Goal: Find specific page/section: Find specific page/section

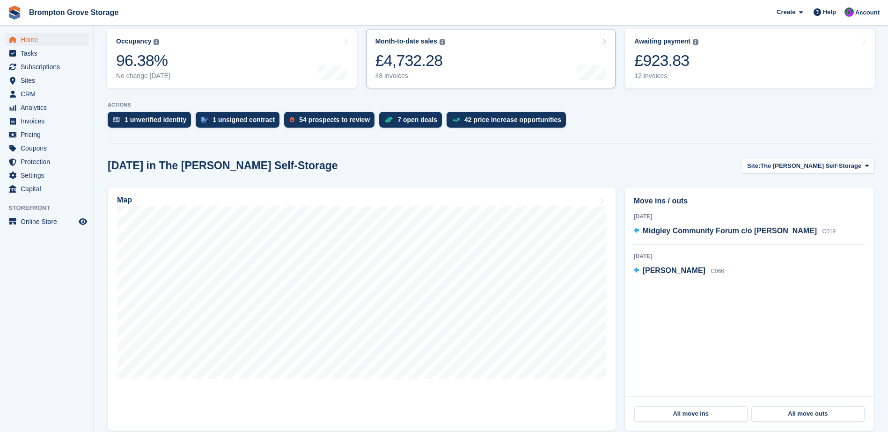
scroll to position [140, 0]
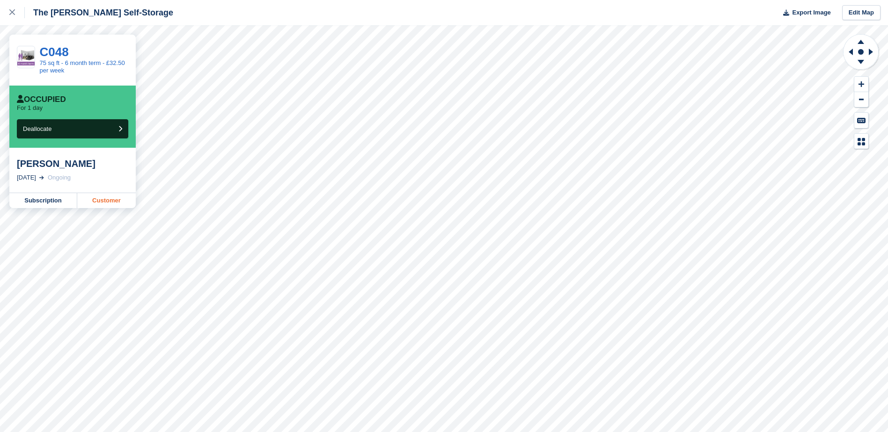
click at [95, 206] on link "Customer" at bounding box center [106, 200] width 58 height 15
click at [110, 202] on link "Customer" at bounding box center [106, 200] width 58 height 15
